Goal: Transaction & Acquisition: Complete application form

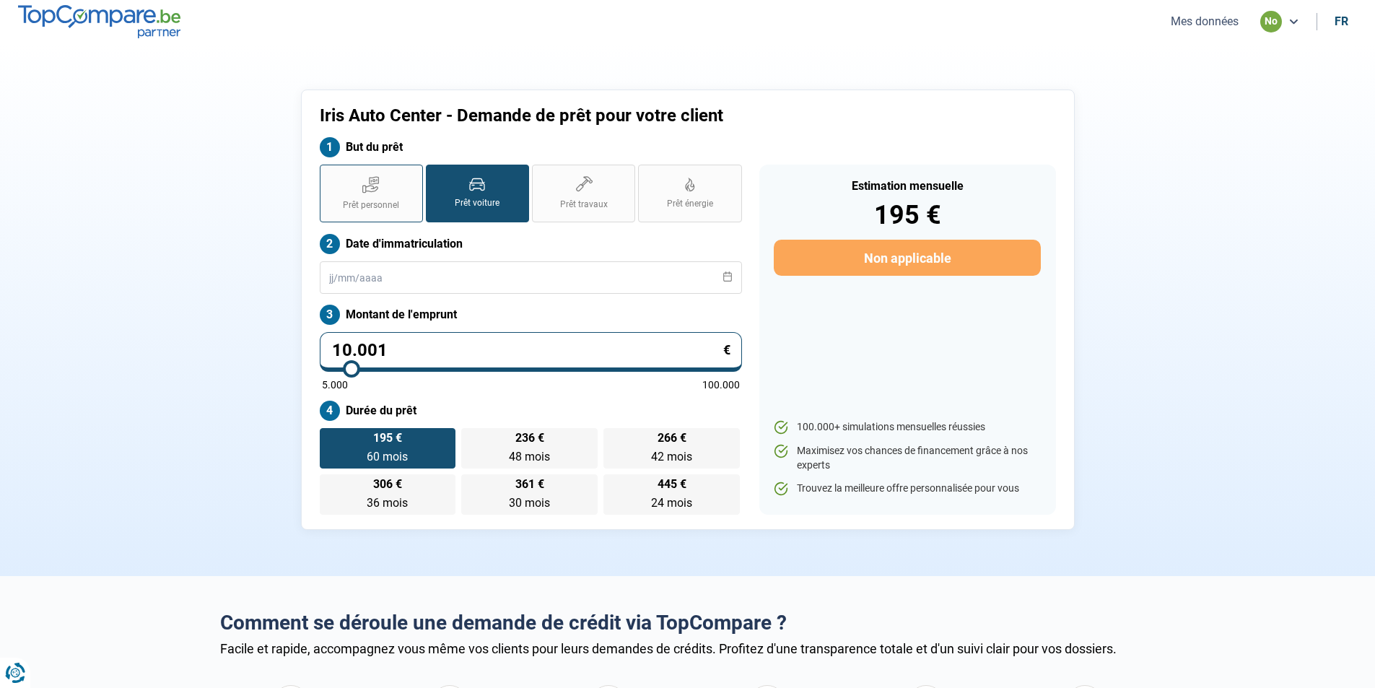
click at [362, 210] on span "Prêt personnel" at bounding box center [371, 205] width 56 height 12
click at [329, 174] on input "Prêt personnel" at bounding box center [324, 169] width 9 height 9
radio input "true"
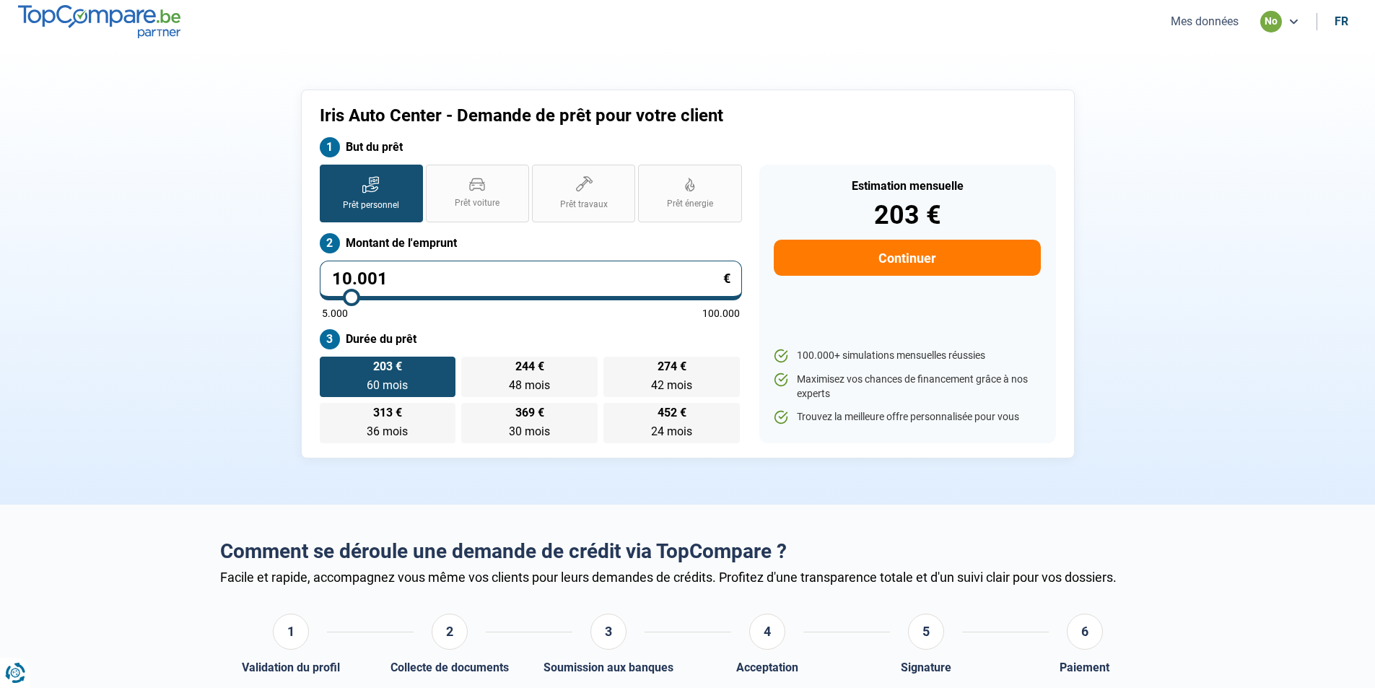
drag, startPoint x: 419, startPoint y: 284, endPoint x: 237, endPoint y: 283, distance: 181.9
click at [237, 283] on div "Iris Auto Center - Demande de prêt pour votre client But du prêt Prêt personnel…" at bounding box center [688, 274] width 953 height 369
type input "1"
type input "5000"
type input "15"
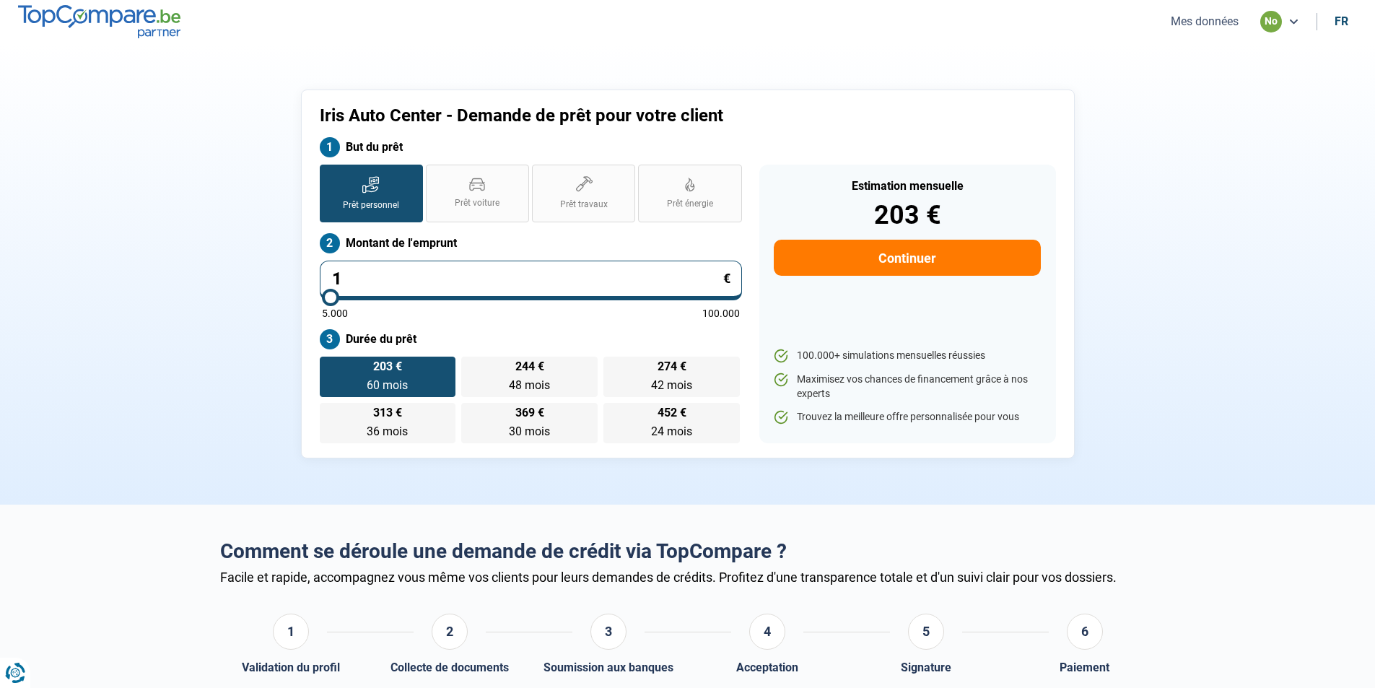
type input "5000"
type input "159"
type input "5000"
type input "1.599"
type input "5000"
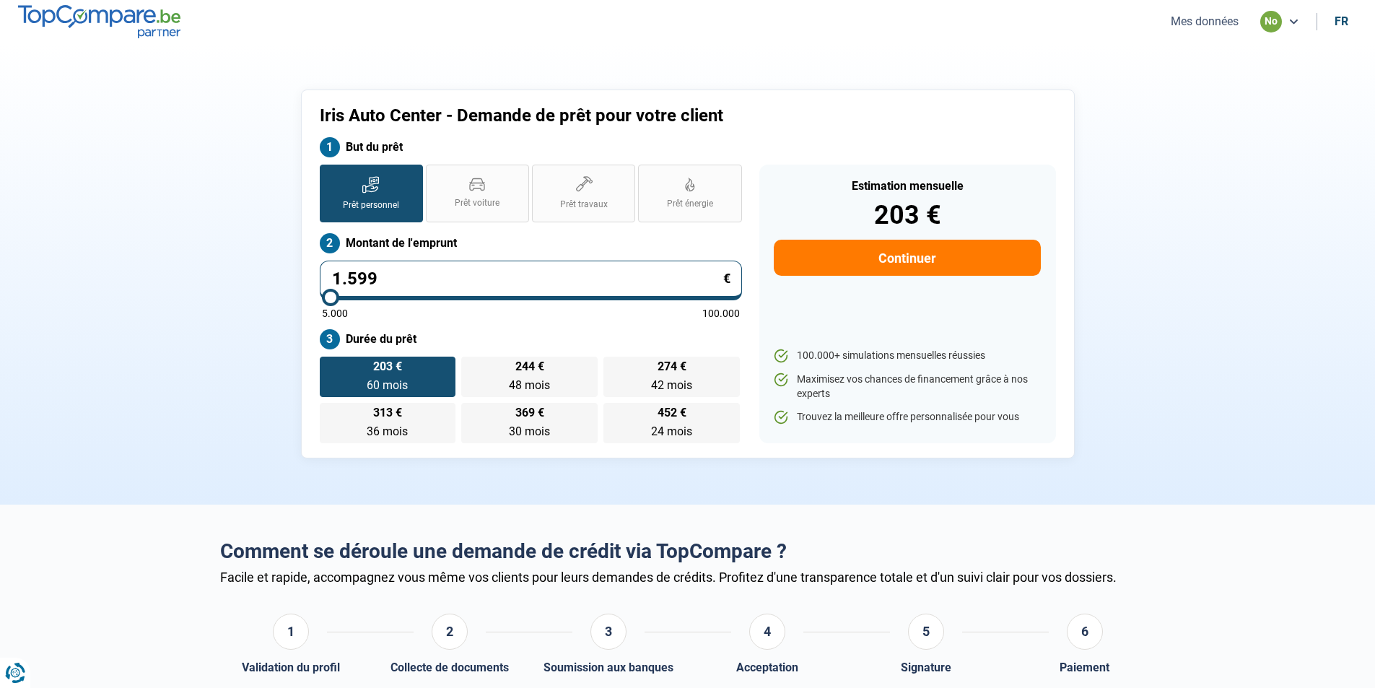
type input "15.990"
type input "16000"
radio input "false"
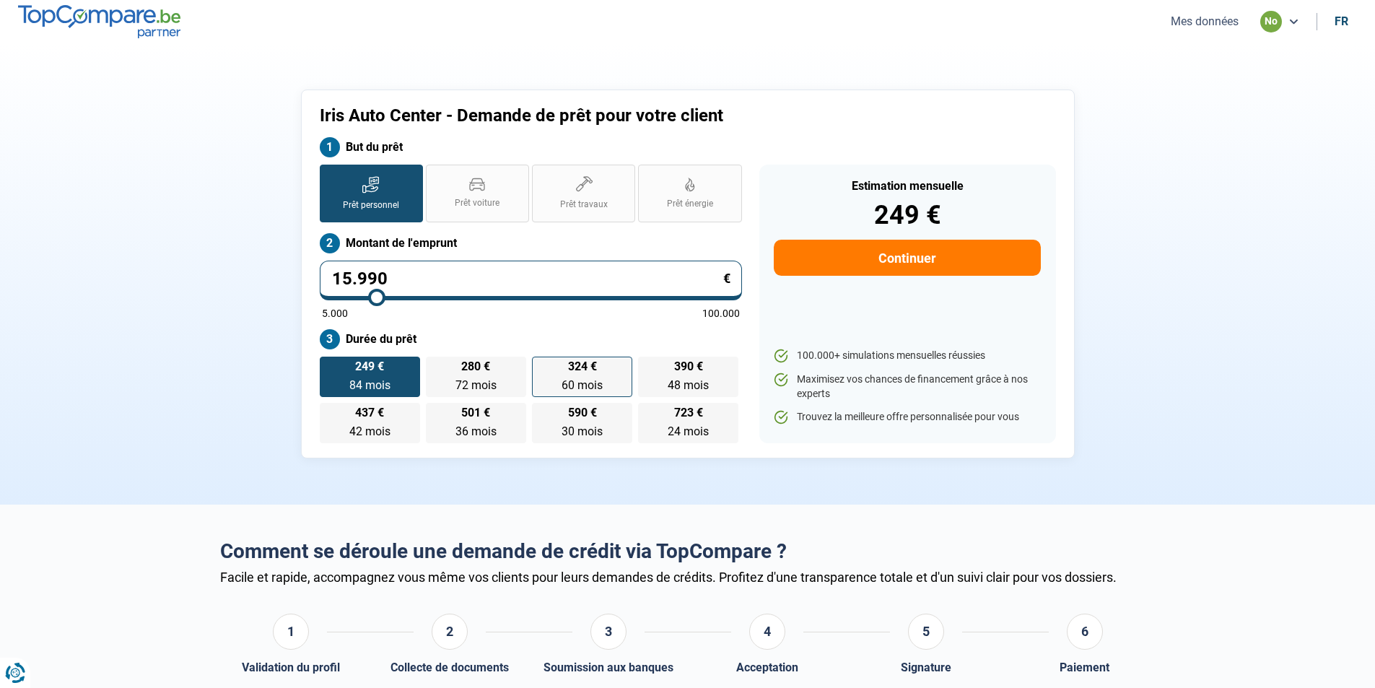
type input "15.990"
click at [615, 395] on label "324 € 60 mois 60 mois" at bounding box center [582, 377] width 100 height 40
click at [541, 366] on input "324 € 60 mois 60 mois" at bounding box center [536, 361] width 9 height 9
radio input "true"
click at [963, 261] on button "Continuer" at bounding box center [907, 258] width 266 height 36
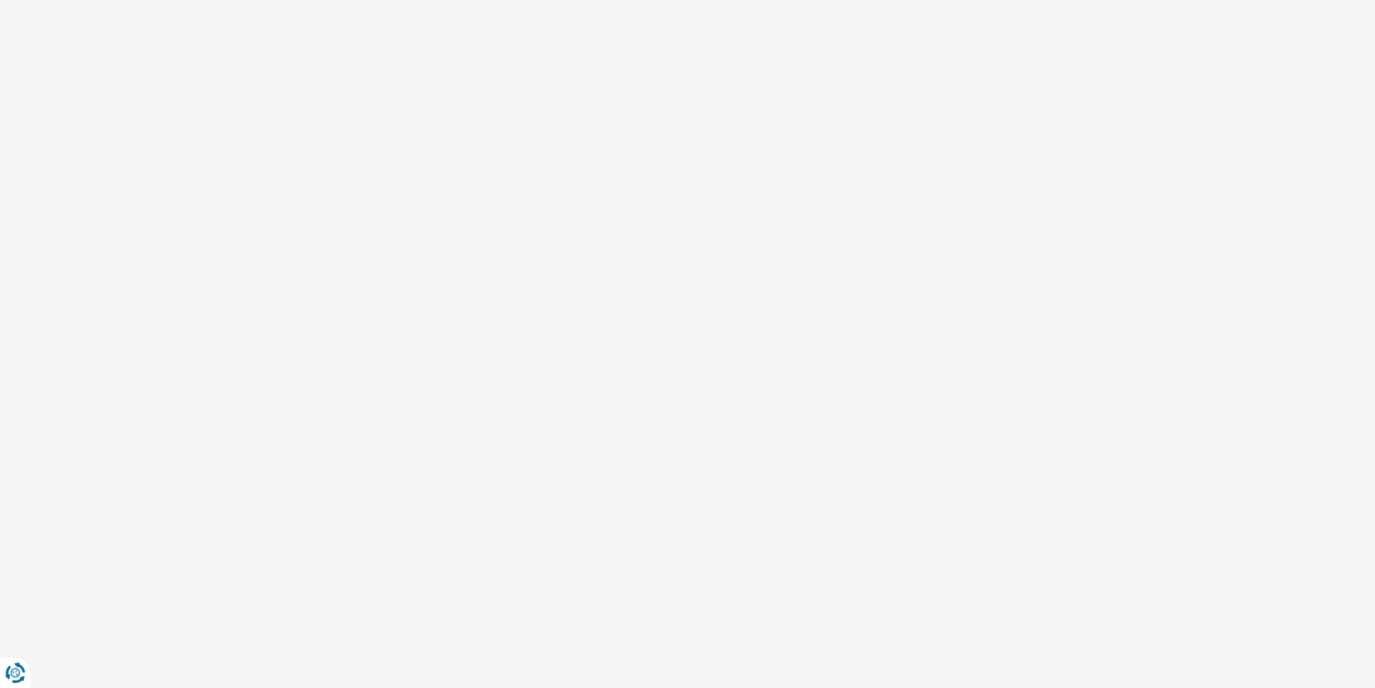
select select "32"
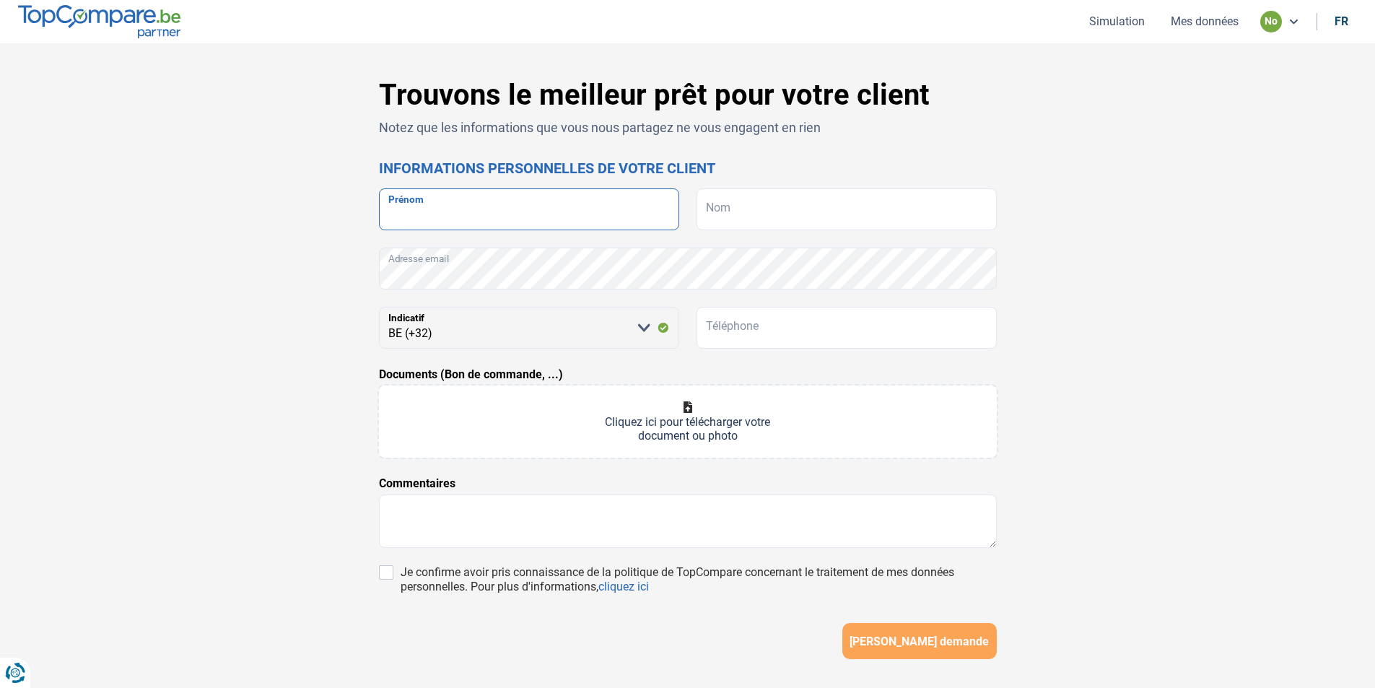
click at [461, 201] on input "Prénom" at bounding box center [529, 209] width 300 height 42
click at [846, 222] on input "Nom" at bounding box center [847, 209] width 300 height 42
paste input "ESANU"
type input "ESANU"
click at [440, 206] on input "Prénom" at bounding box center [529, 209] width 300 height 42
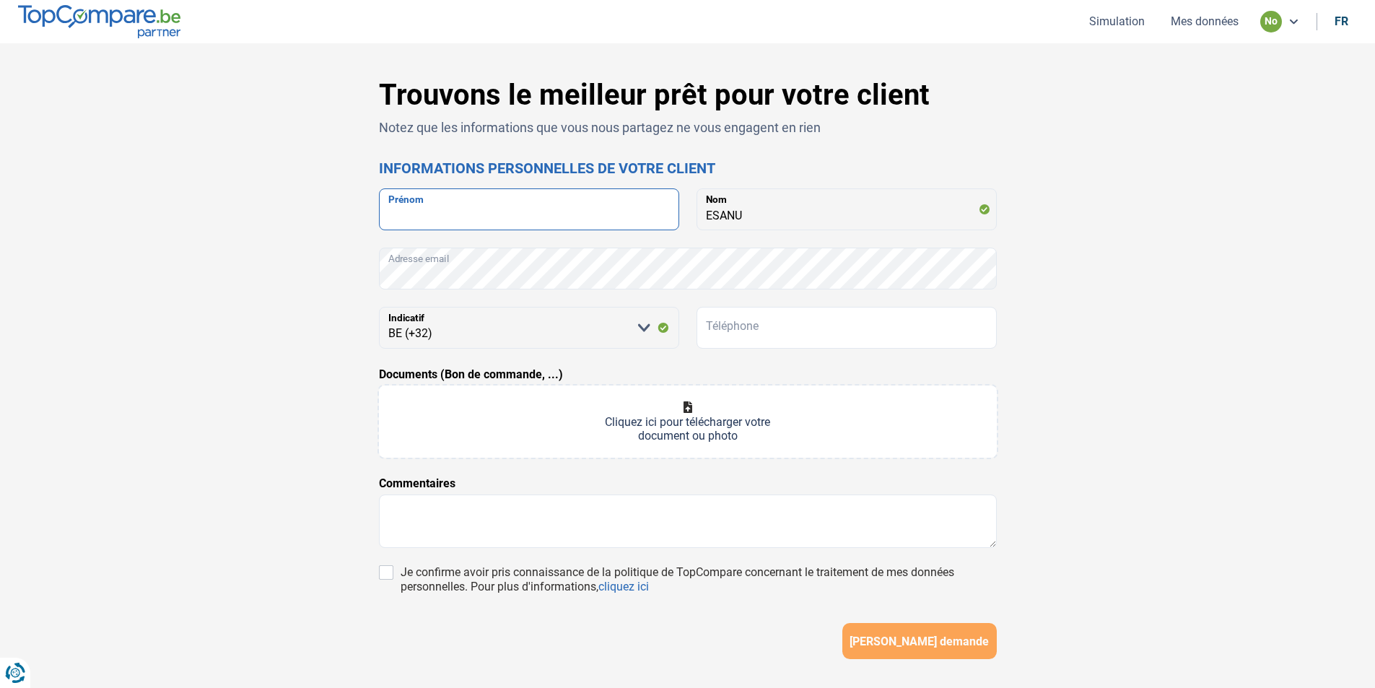
paste input "DAN"
type input "DAN"
drag, startPoint x: 805, startPoint y: 327, endPoint x: 767, endPoint y: 327, distance: 38.3
click at [805, 327] on input "Téléphone" at bounding box center [847, 328] width 300 height 42
paste input "0465 / 18"
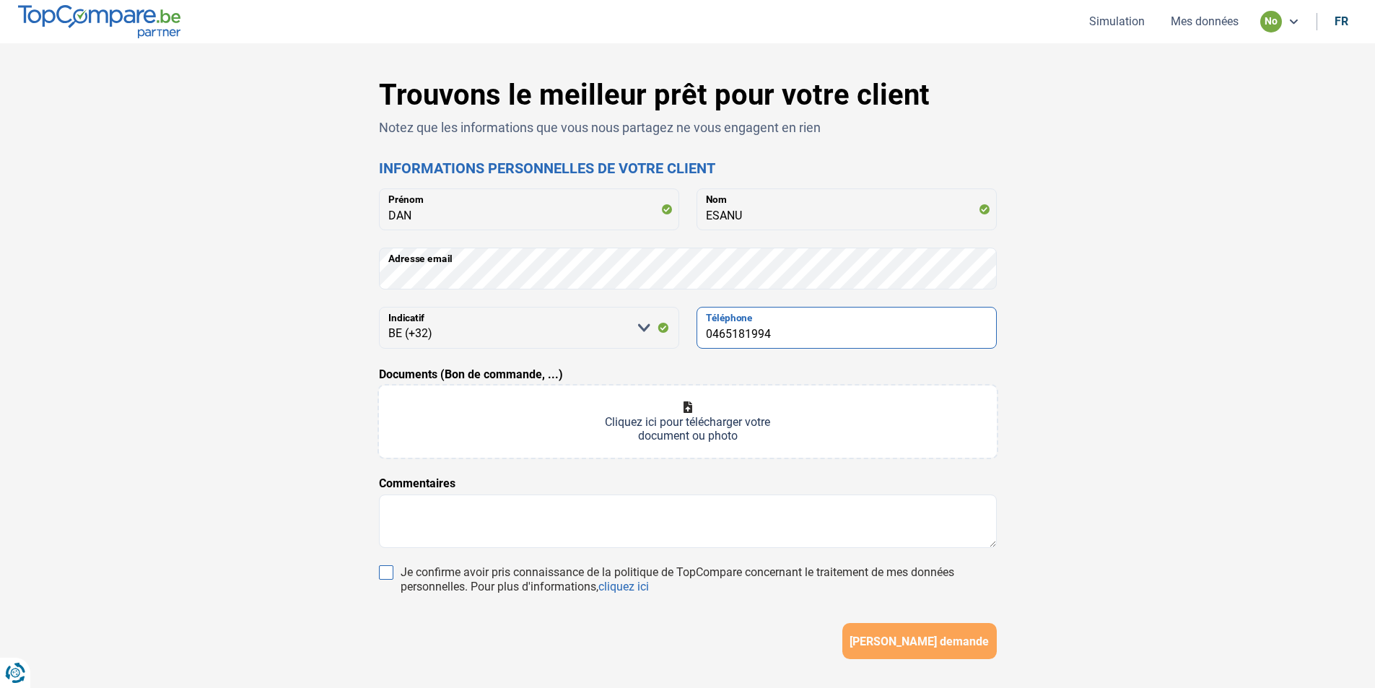
type input "0465181994"
click at [385, 578] on input "Je confirme avoir pris connaissance de la politique de TopCompare concernant le…" at bounding box center [386, 572] width 14 height 14
checkbox input "true"
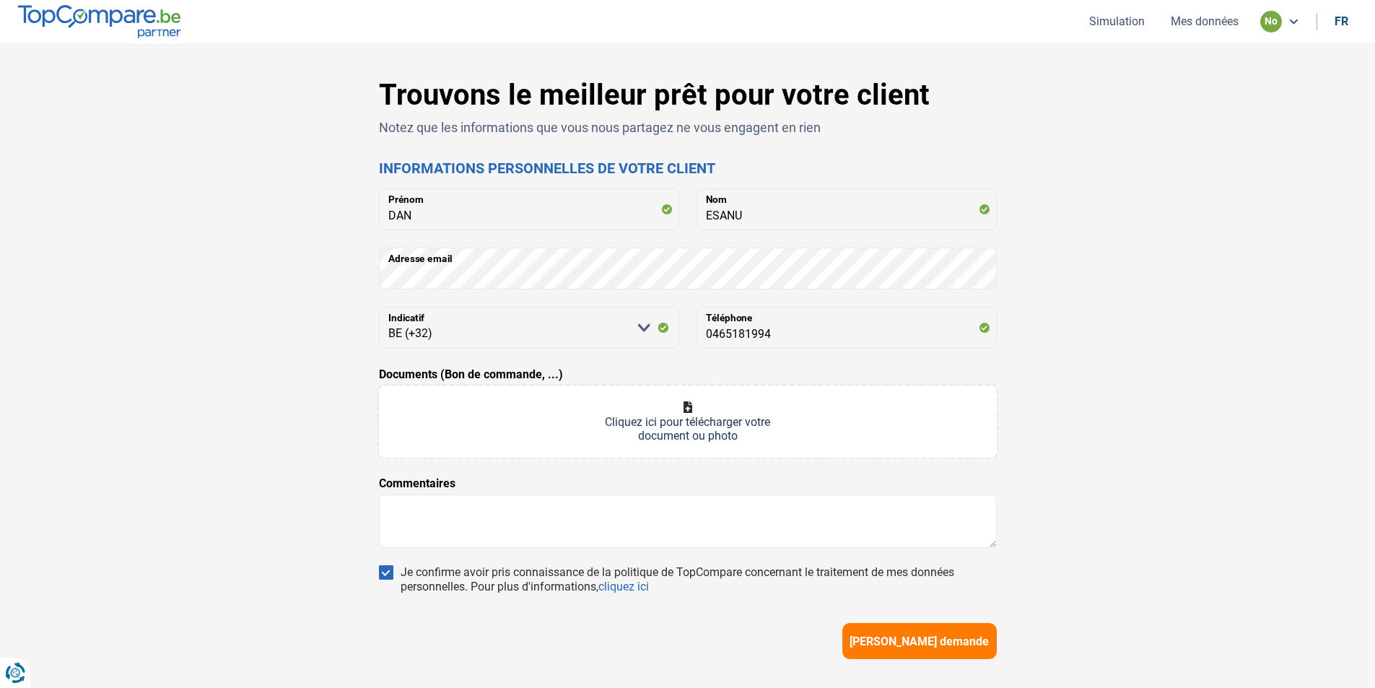
type input "C:\fakepath\20250813160421665.pdf"
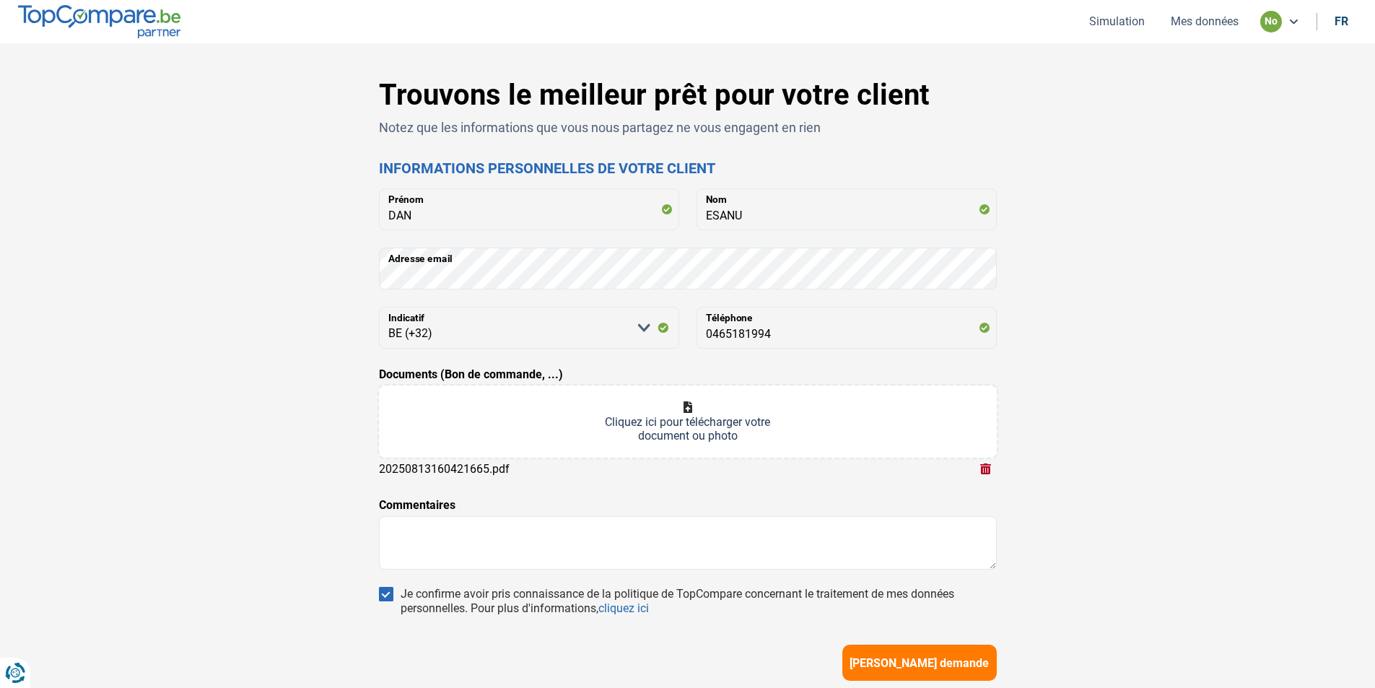
click at [942, 665] on span "[PERSON_NAME] demande" at bounding box center [919, 663] width 139 height 14
